Goal: Check status: Check status

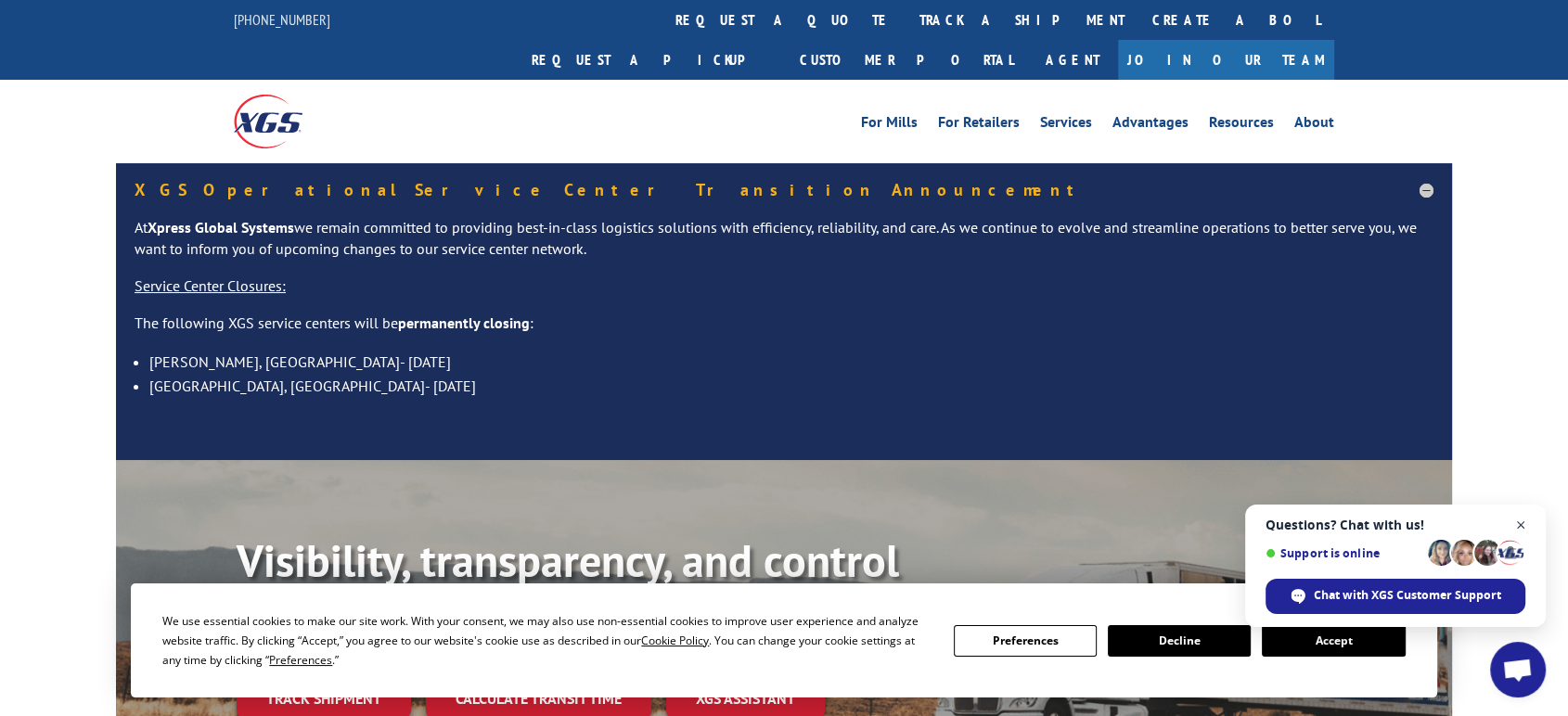
click at [1520, 522] on span "Open chat" at bounding box center [1521, 526] width 23 height 23
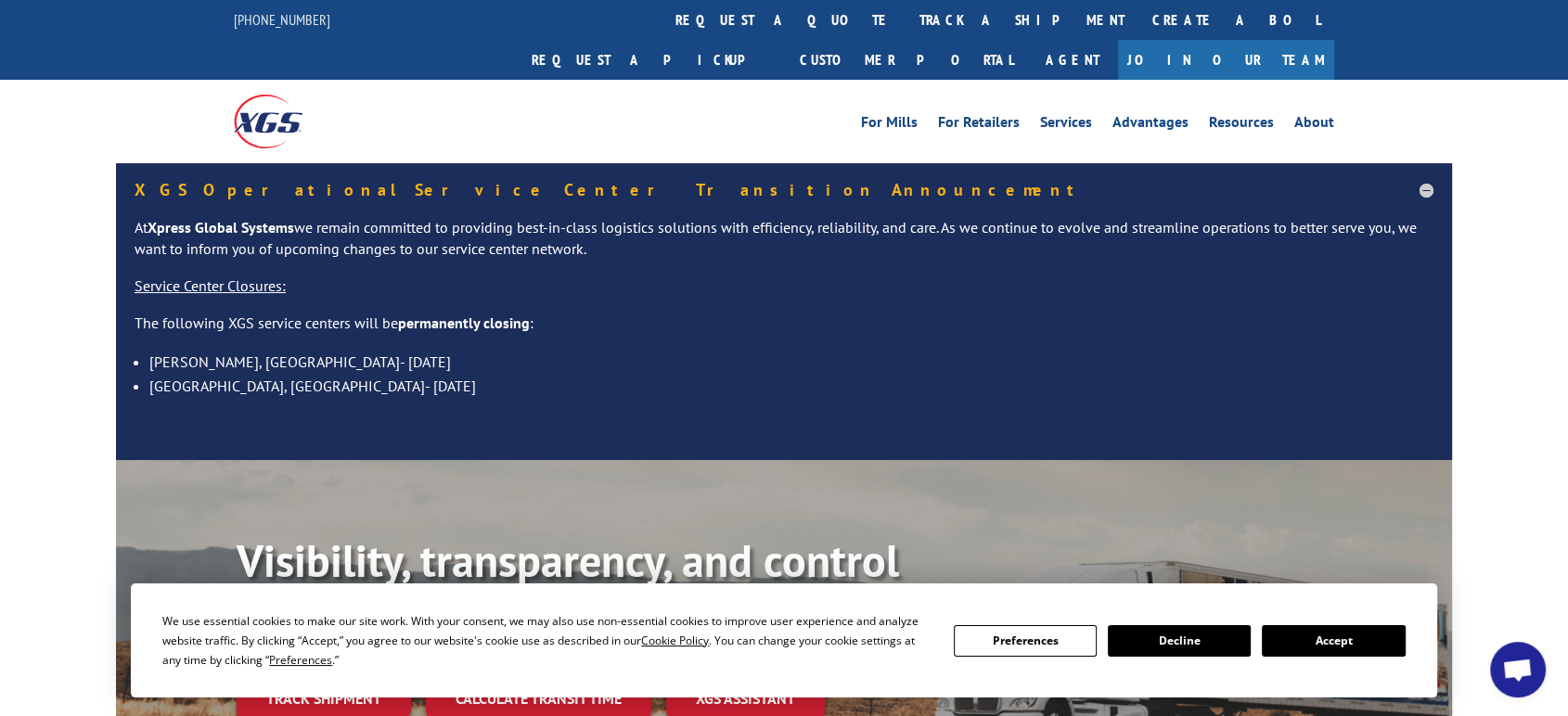
click at [1351, 641] on button "Accept" at bounding box center [1333, 641] width 143 height 32
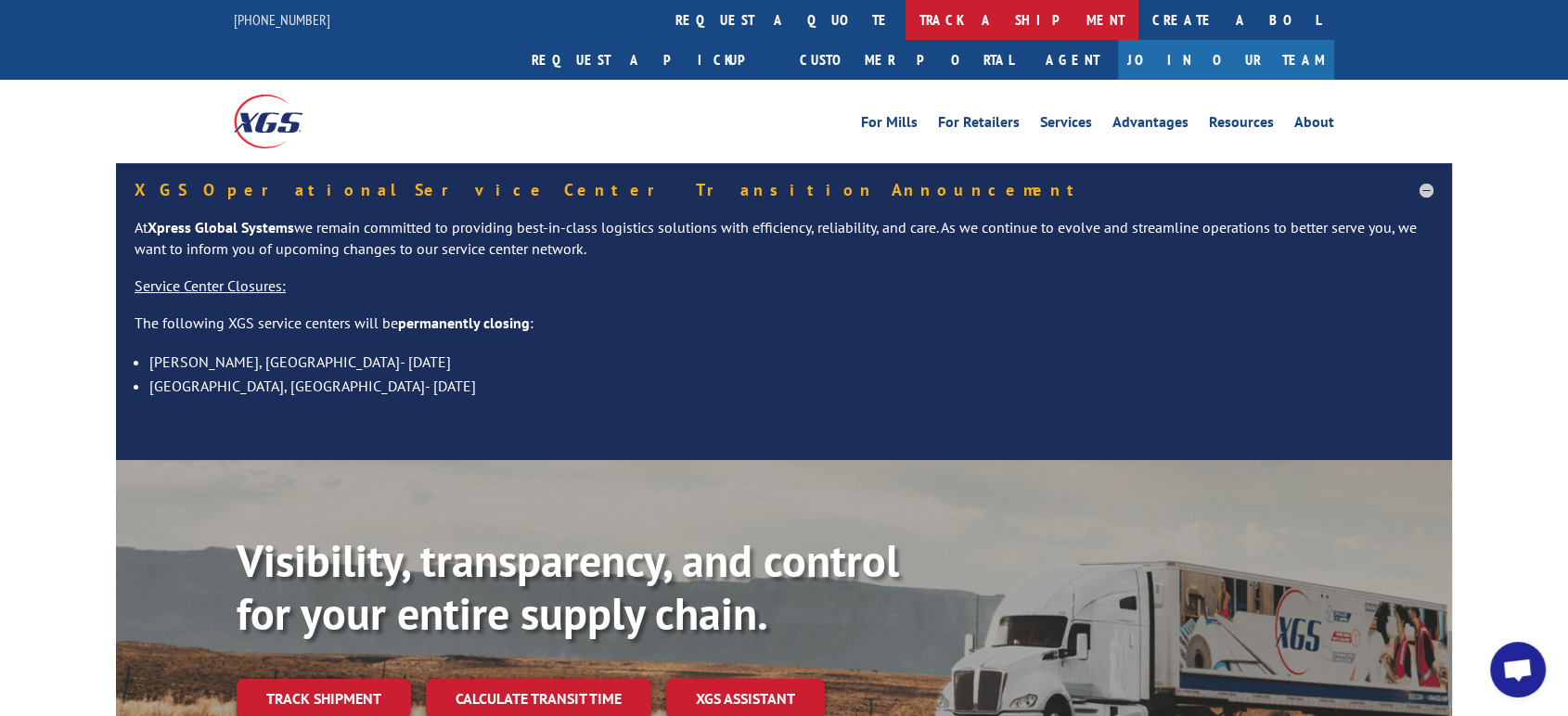
click at [905, 12] on link "track a shipment" at bounding box center [1021, 20] width 233 height 40
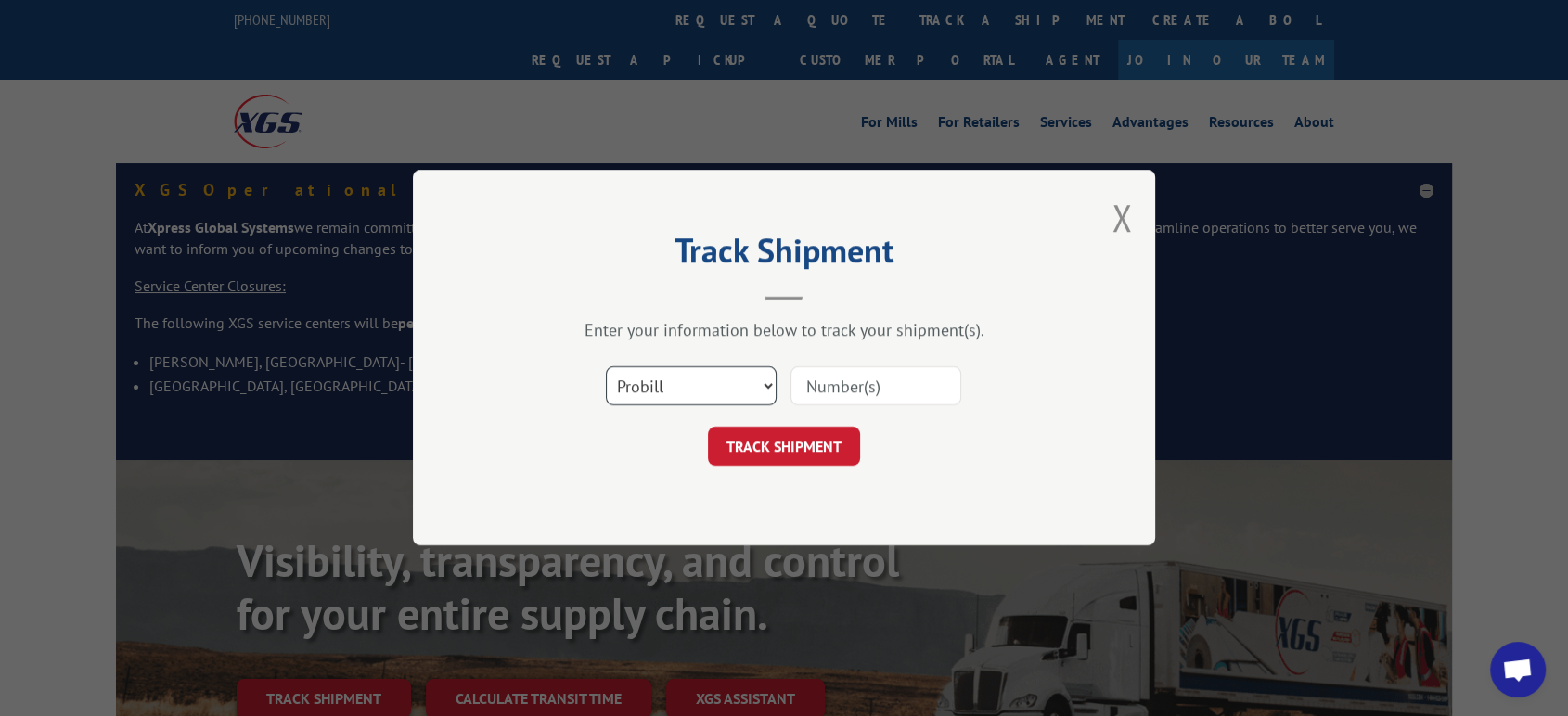
click at [668, 390] on select "Select category... Probill BOL PO" at bounding box center [691, 387] width 171 height 39
select select "po"
click at [605, 368] on select "Select category... Probill BOL PO" at bounding box center [691, 387] width 171 height 39
click at [828, 393] on input at bounding box center [875, 387] width 171 height 39
click at [842, 386] on input at bounding box center [875, 387] width 171 height 39
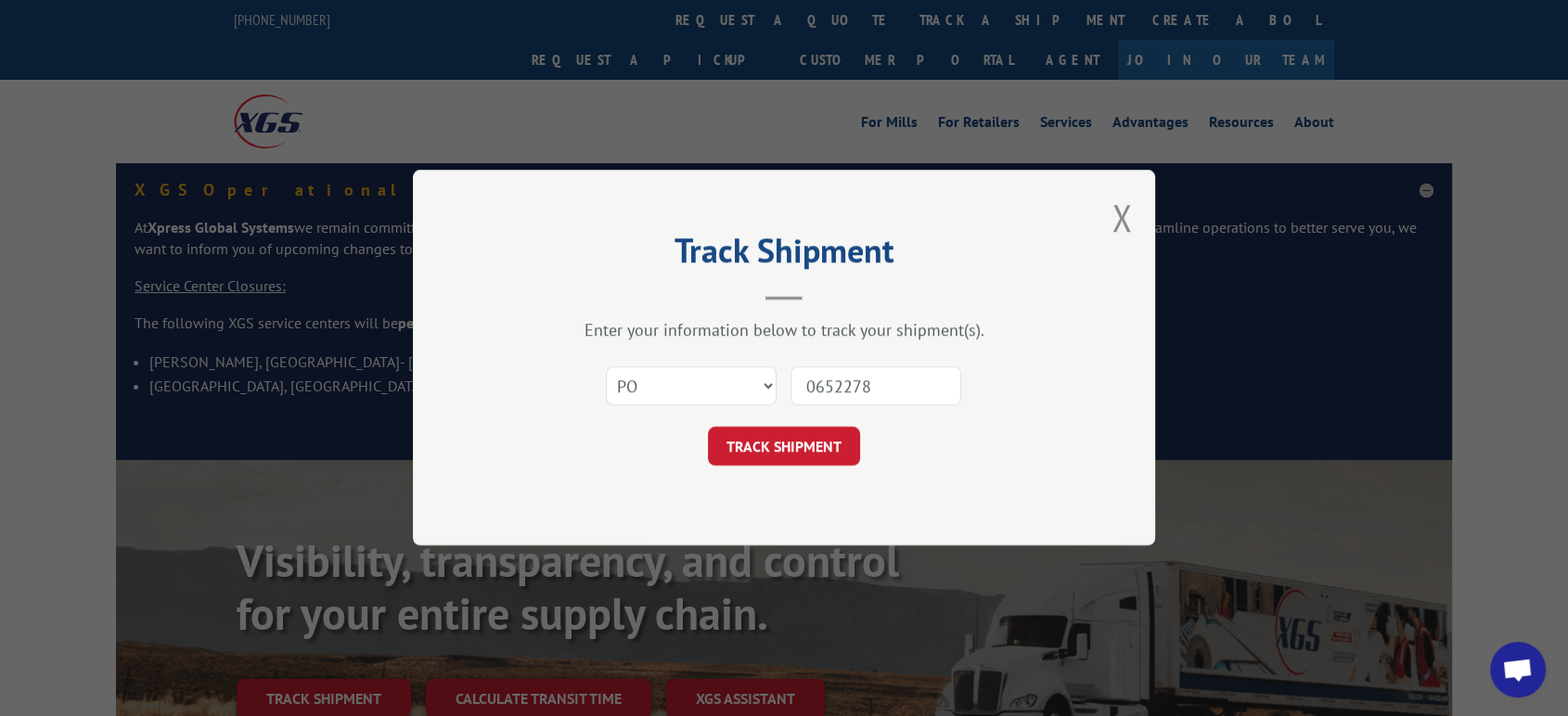
type input "06522783"
click button "TRACK SHIPMENT" at bounding box center [784, 448] width 152 height 39
